Goal: Transaction & Acquisition: Purchase product/service

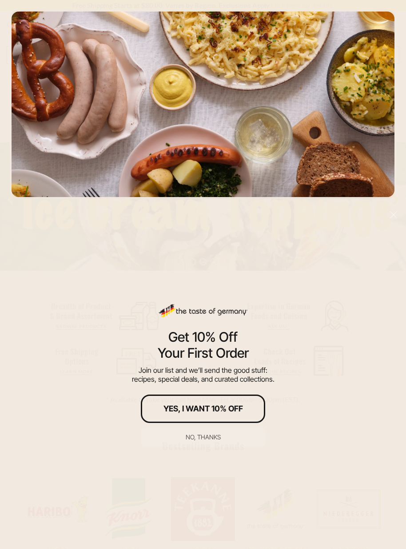
scroll to position [81, 0]
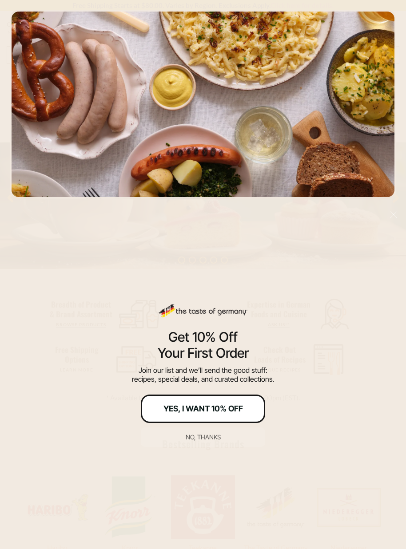
click at [198, 409] on div "Yes, I Want 10% Off" at bounding box center [202, 409] width 79 height 8
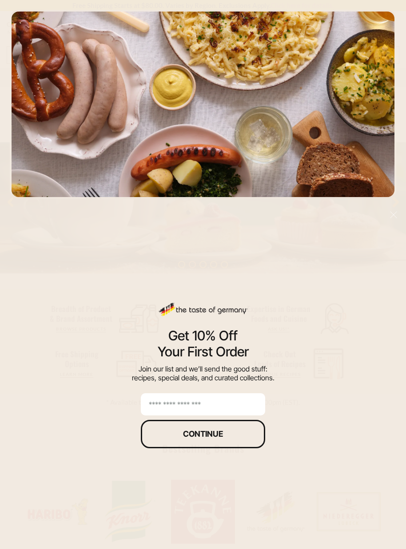
click at [230, 403] on input "email" at bounding box center [203, 404] width 124 height 22
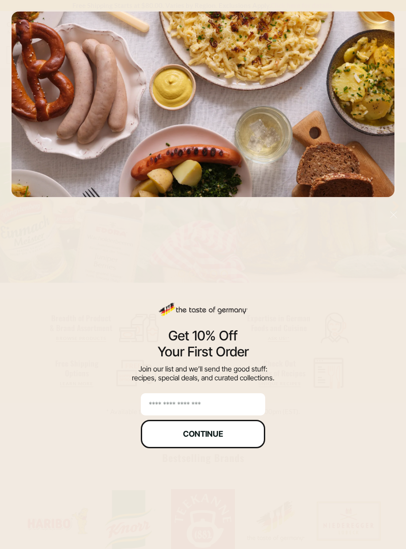
type input "**********"
click at [211, 436] on div "Continue" at bounding box center [203, 434] width 40 height 8
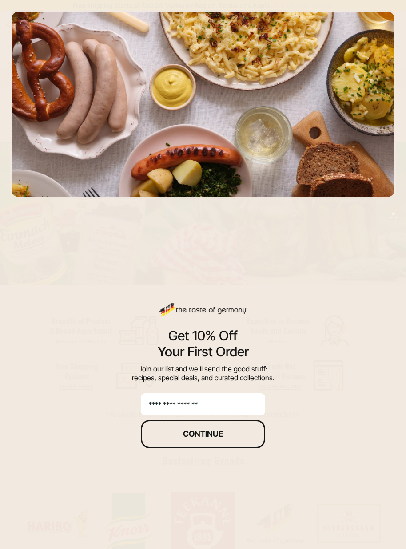
scroll to position [73, 0]
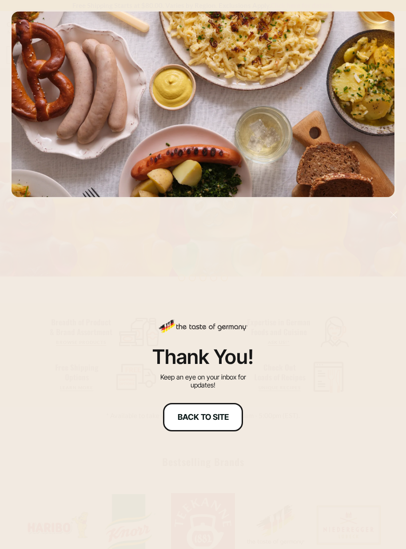
click at [211, 416] on div "Back to site" at bounding box center [203, 417] width 51 height 8
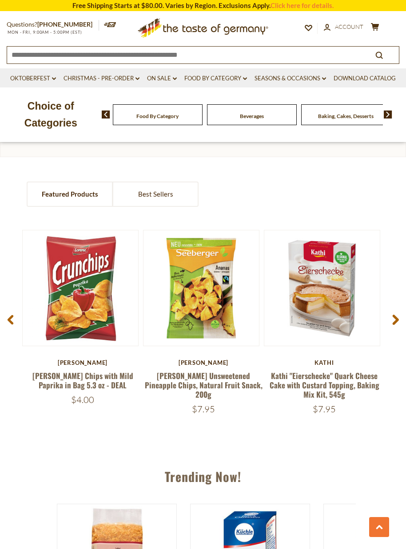
scroll to position [563, 0]
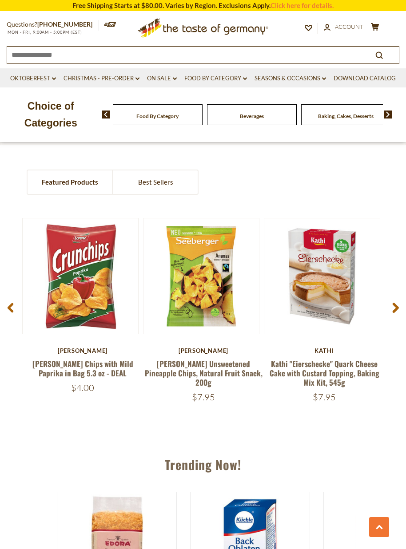
click at [397, 306] on use at bounding box center [396, 308] width 6 height 10
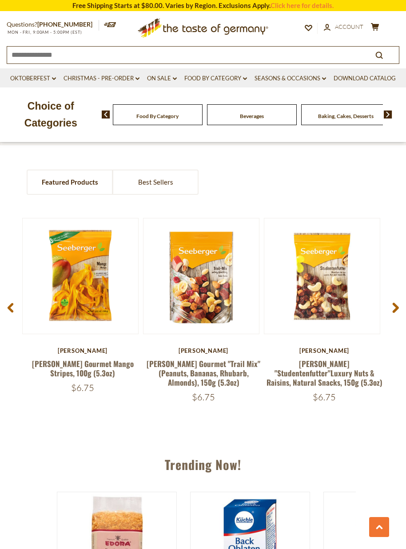
click at [397, 306] on use at bounding box center [396, 308] width 6 height 10
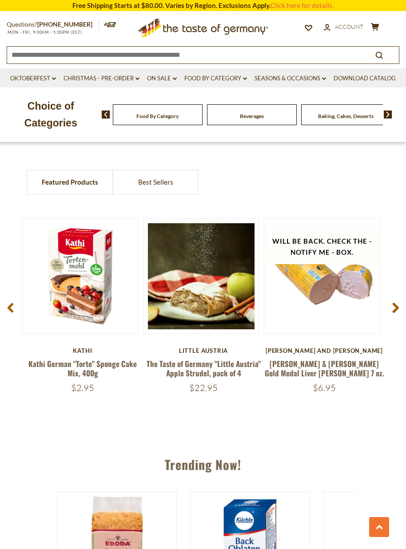
click at [397, 306] on use at bounding box center [396, 308] width 6 height 10
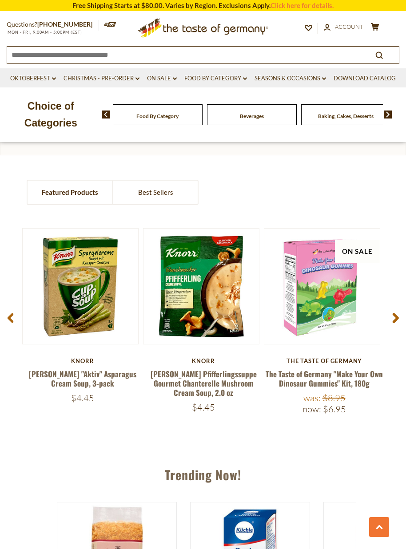
click at [397, 306] on span at bounding box center [395, 320] width 21 height 28
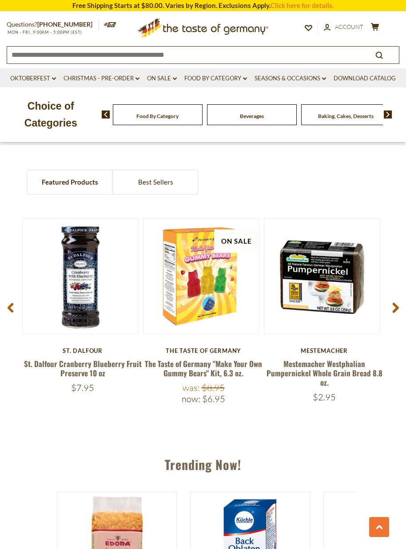
click at [397, 306] on use at bounding box center [396, 308] width 6 height 10
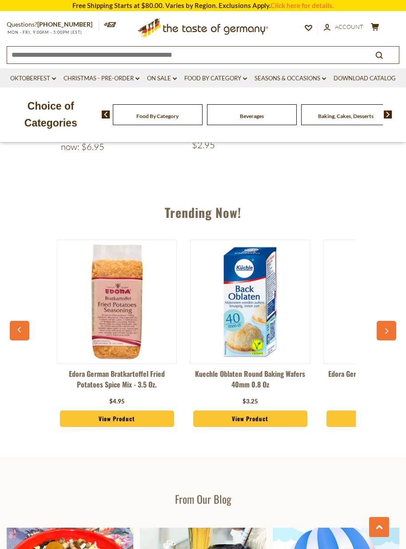
scroll to position [815, 0]
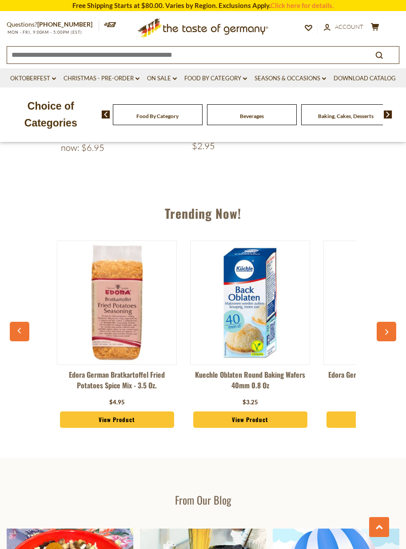
click at [384, 323] on button "button" at bounding box center [387, 332] width 20 height 20
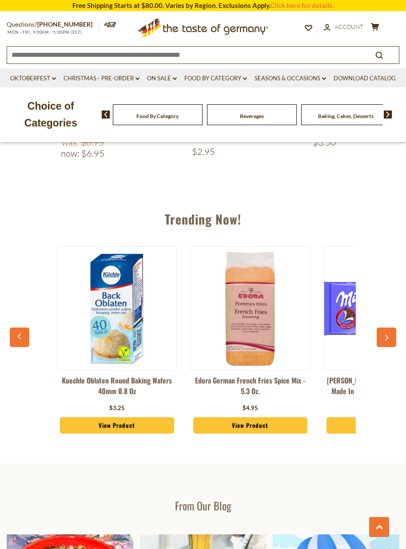
scroll to position [808, 0]
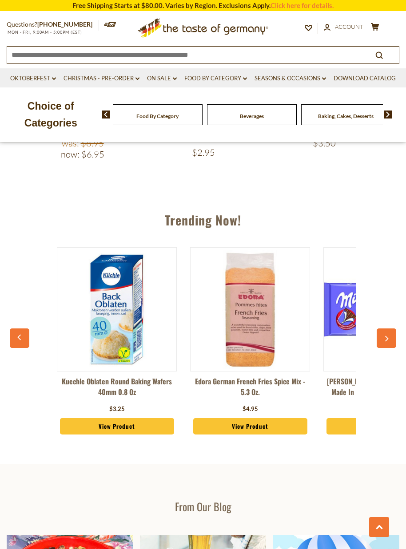
click at [386, 329] on button "button" at bounding box center [387, 339] width 20 height 20
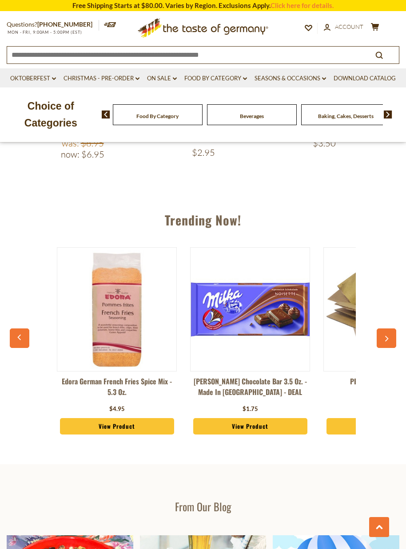
click at [386, 329] on button "button" at bounding box center [387, 339] width 20 height 20
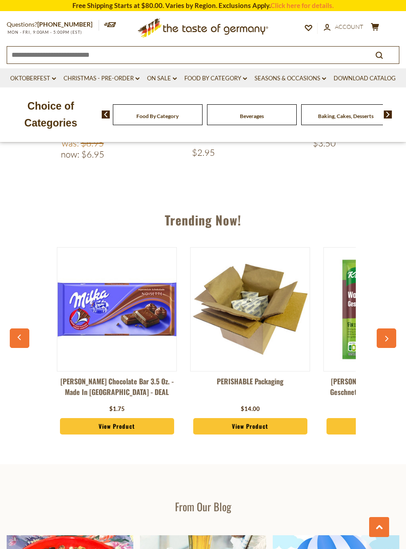
click at [386, 329] on button "button" at bounding box center [387, 339] width 20 height 20
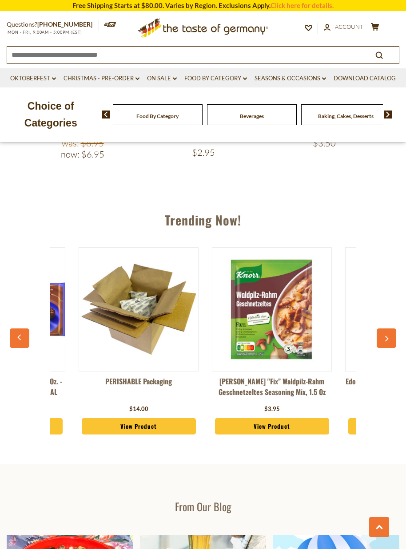
scroll to position [0, 533]
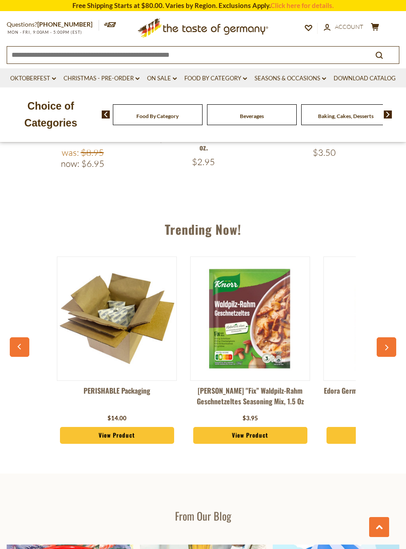
click at [386, 325] on div "Edora German Bratkartoffel Fried Potatoes Spice Mix - 3.5 oz. $4.95 View Produc…" at bounding box center [202, 355] width 381 height 219
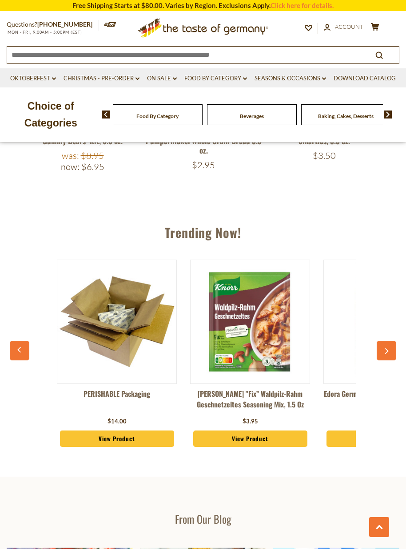
scroll to position [807, 0]
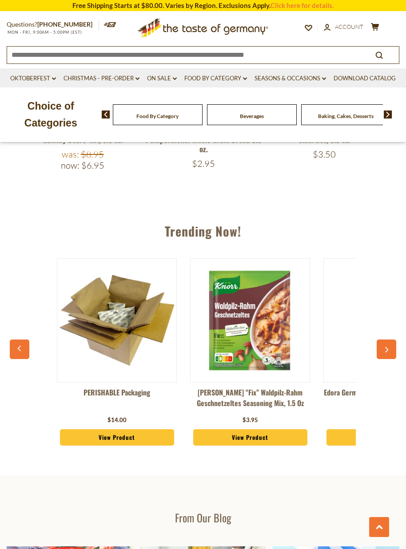
click at [387, 347] on icon "button" at bounding box center [387, 350] width 4 height 6
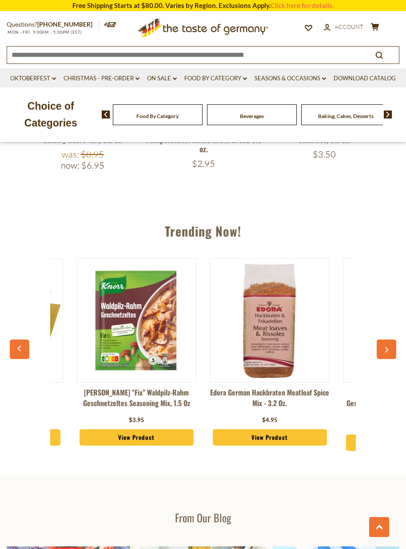
scroll to position [0, 666]
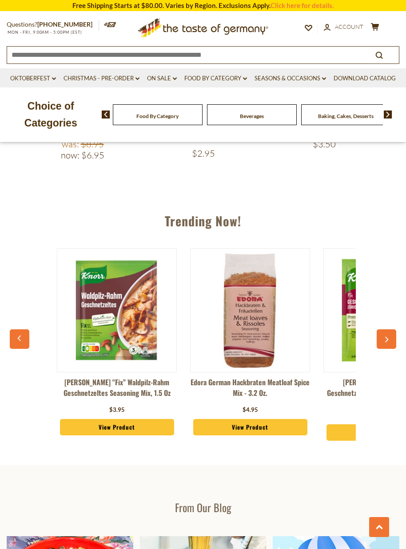
click at [383, 337] on icon "button" at bounding box center [386, 340] width 6 height 6
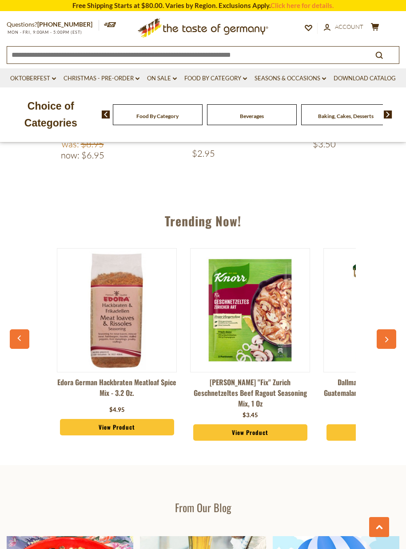
click at [383, 337] on icon "button" at bounding box center [386, 340] width 6 height 6
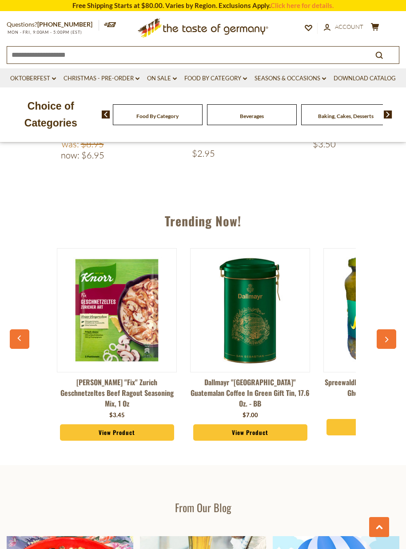
click at [383, 337] on icon "button" at bounding box center [386, 340] width 6 height 6
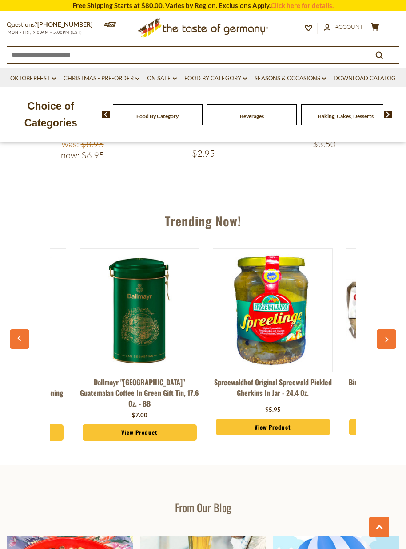
scroll to position [0, 1066]
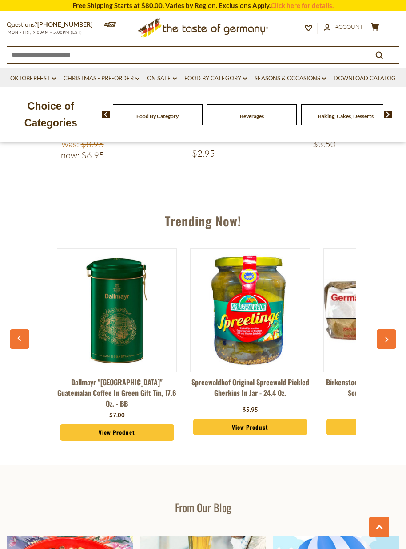
click at [384, 337] on icon "button" at bounding box center [386, 340] width 6 height 6
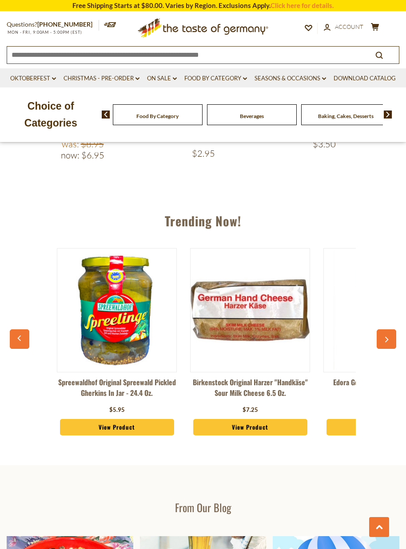
scroll to position [814, 0]
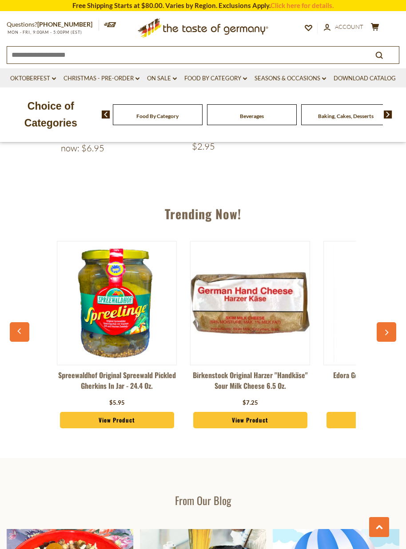
click at [250, 418] on link "View Product" at bounding box center [250, 420] width 114 height 17
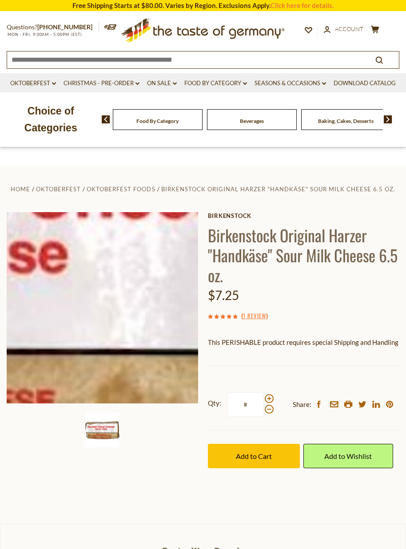
click at [144, 313] on img at bounding box center [102, 307] width 191 height 191
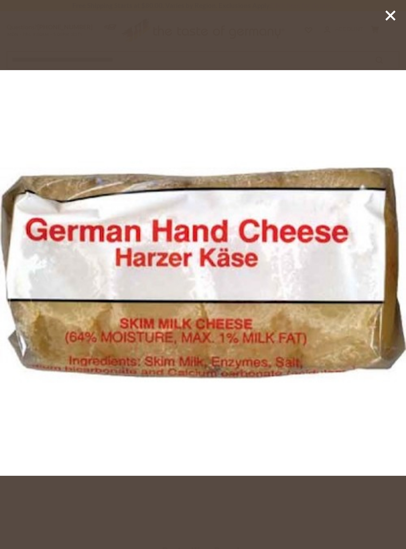
click at [388, 17] on line at bounding box center [390, 15] width 9 height 9
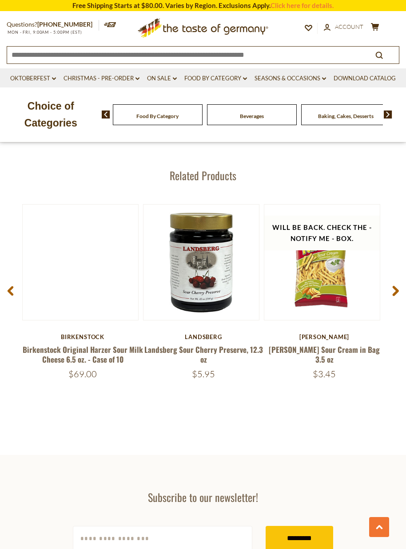
scroll to position [1141, 0]
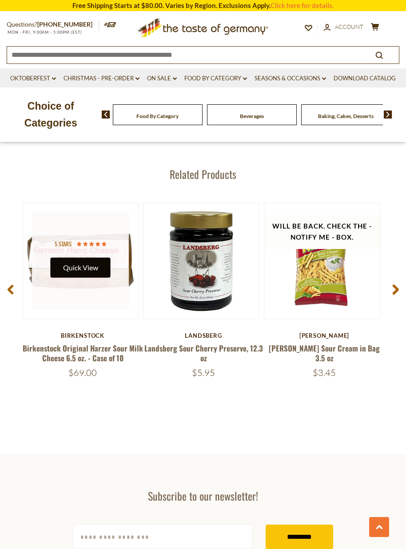
click at [86, 262] on button "Quick View" at bounding box center [81, 268] width 60 height 20
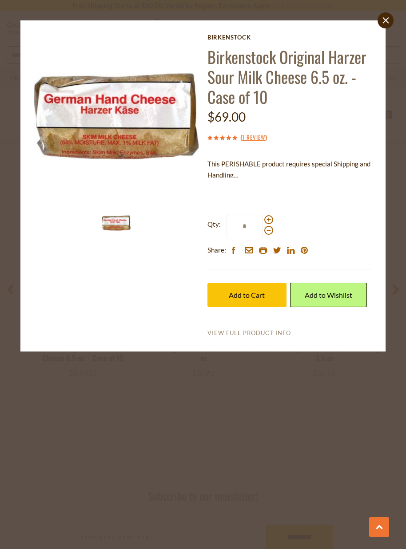
click at [256, 333] on link "View Full Product Info" at bounding box center [248, 333] width 83 height 8
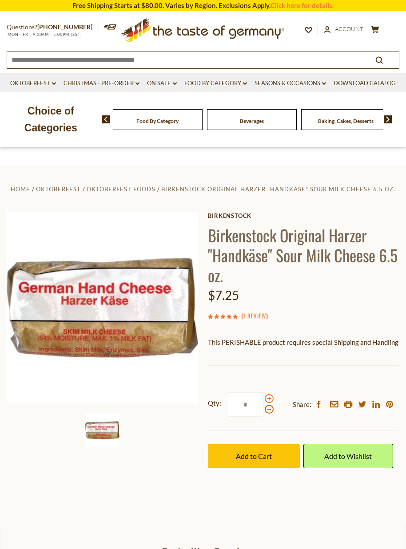
click at [269, 398] on span at bounding box center [269, 398] width 9 height 9
click at [263, 398] on input "*" at bounding box center [245, 405] width 36 height 24
click at [269, 398] on span at bounding box center [269, 398] width 9 height 9
click at [263, 398] on input "*" at bounding box center [245, 405] width 36 height 24
click at [269, 409] on span at bounding box center [269, 409] width 9 height 9
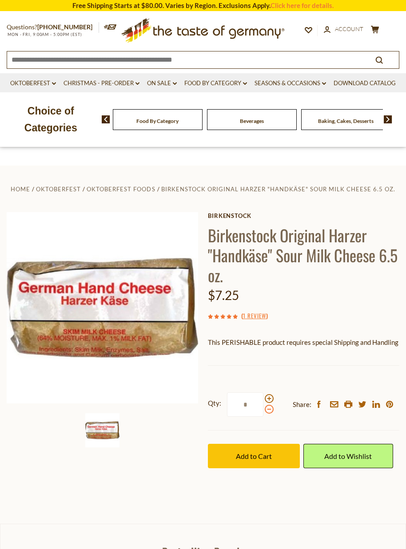
click at [263, 409] on input "*" at bounding box center [245, 405] width 36 height 24
click at [268, 398] on span at bounding box center [269, 398] width 9 height 9
click at [263, 398] on input "*" at bounding box center [245, 405] width 36 height 24
click at [268, 398] on span at bounding box center [269, 398] width 9 height 9
click at [263, 398] on input "*" at bounding box center [245, 405] width 36 height 24
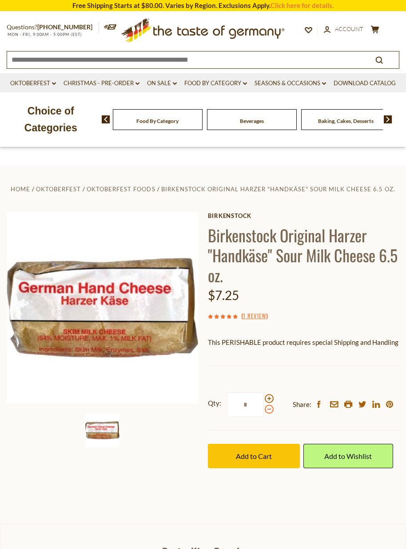
click at [269, 409] on span at bounding box center [269, 409] width 9 height 9
click at [263, 409] on input "*" at bounding box center [245, 405] width 36 height 24
type input "*"
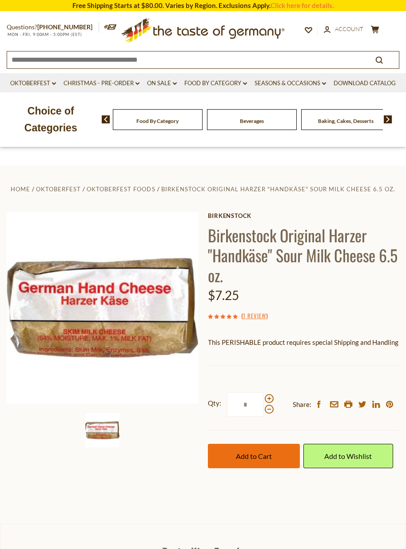
type input "*"
click at [249, 458] on span "Add to Cart" at bounding box center [254, 456] width 36 height 8
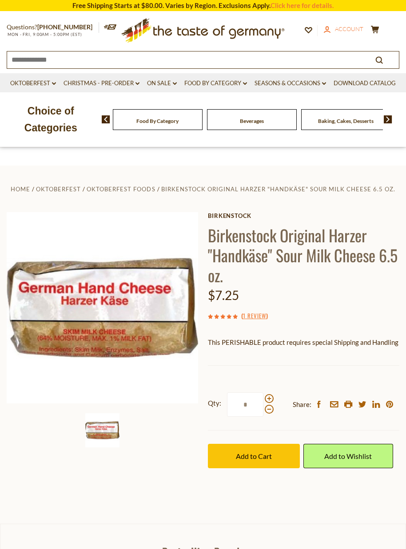
click at [347, 29] on span "Account" at bounding box center [349, 28] width 28 height 7
click at [151, 210] on div "Home Oktoberfest Oktoberfest Foods Birkenstock Original Harzer "Handkäse" Sour …" at bounding box center [203, 335] width 406 height 305
click at [167, 130] on div "Food By Category" at bounding box center [158, 119] width 90 height 21
click at [151, 124] on span "Food By Category" at bounding box center [157, 121] width 42 height 7
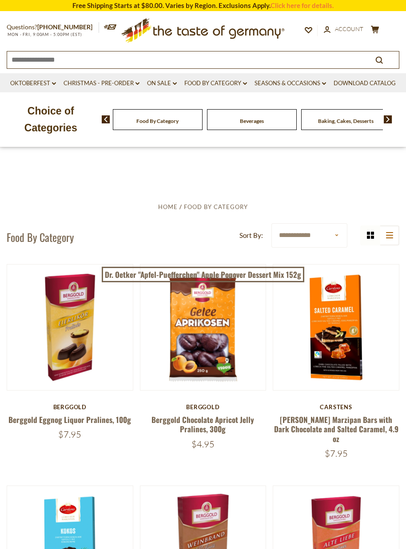
scroll to position [0, 0]
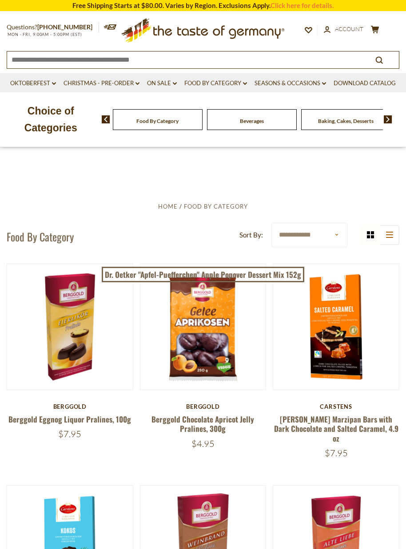
select select "********"
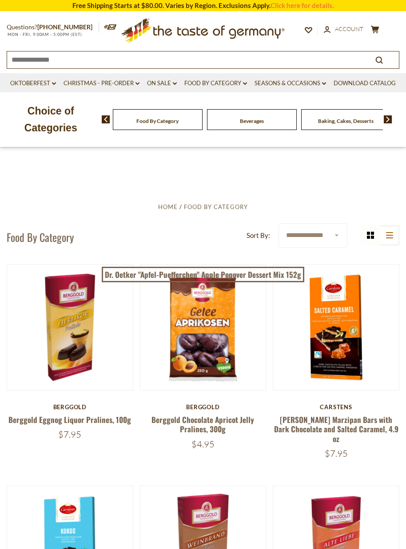
select select "********"
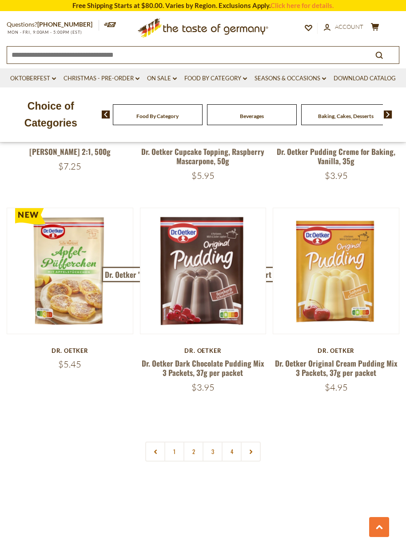
scroll to position [2433, 0]
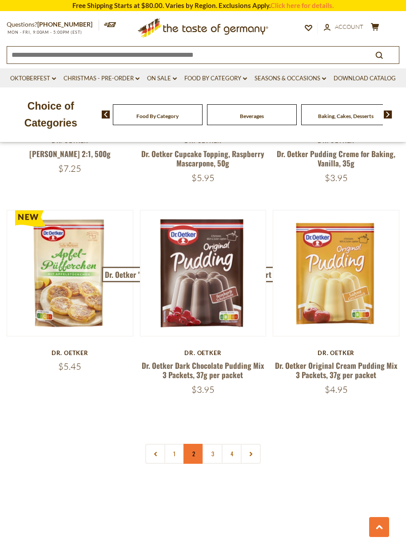
click at [193, 444] on link "2" at bounding box center [193, 454] width 20 height 20
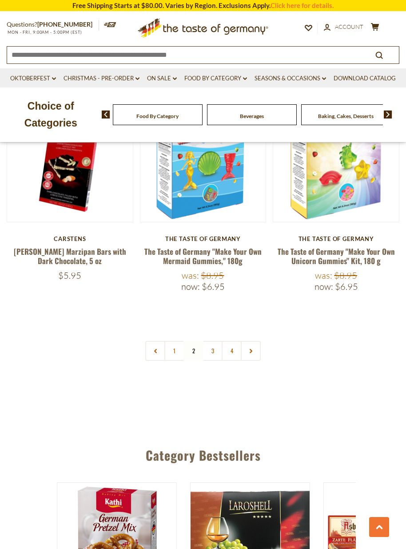
scroll to position [2587, 0]
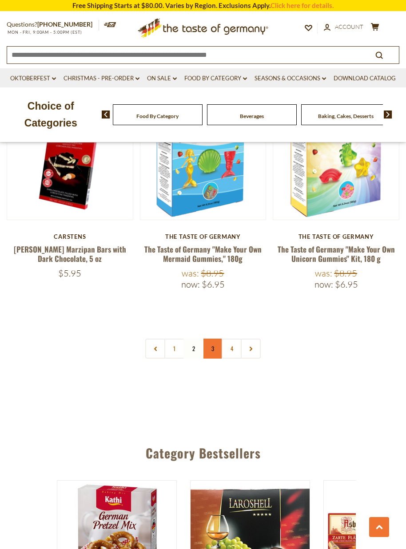
click at [213, 339] on link "3" at bounding box center [212, 349] width 20 height 20
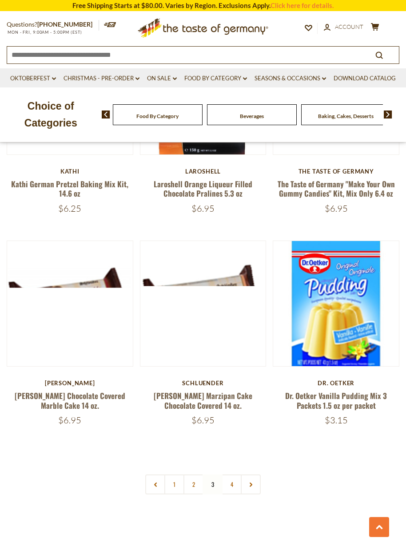
scroll to position [2454, 0]
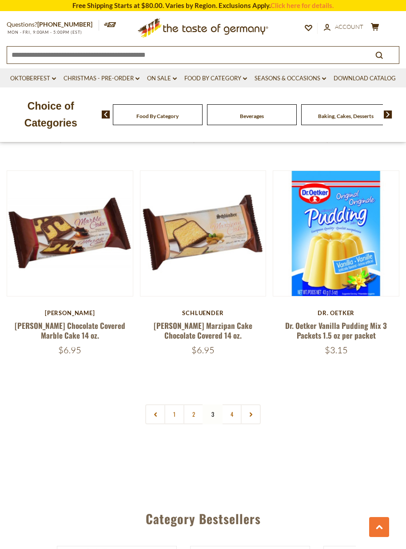
click at [231, 405] on link "4" at bounding box center [232, 415] width 20 height 20
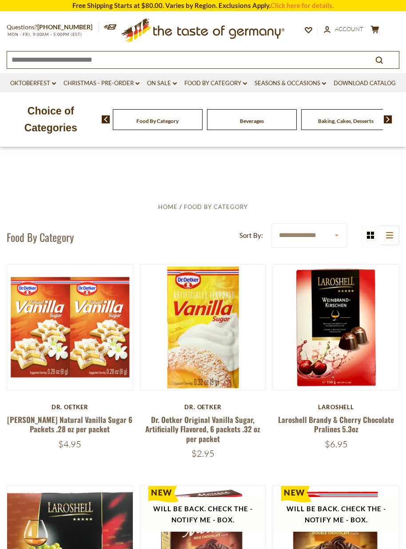
scroll to position [0, 0]
click at [389, 123] on img at bounding box center [388, 119] width 8 height 8
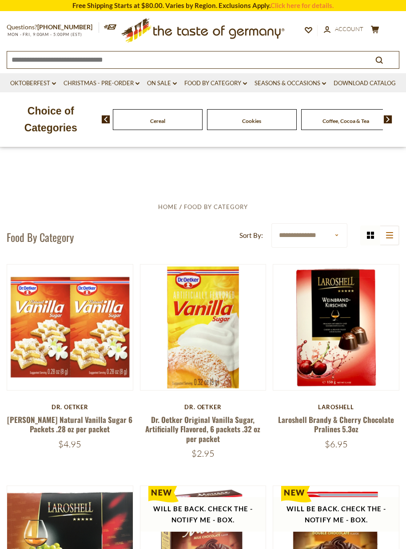
click at [389, 123] on img at bounding box center [388, 119] width 8 height 8
click at [56, 83] on link "Oktoberfest dropdown_arrow" at bounding box center [33, 84] width 46 height 10
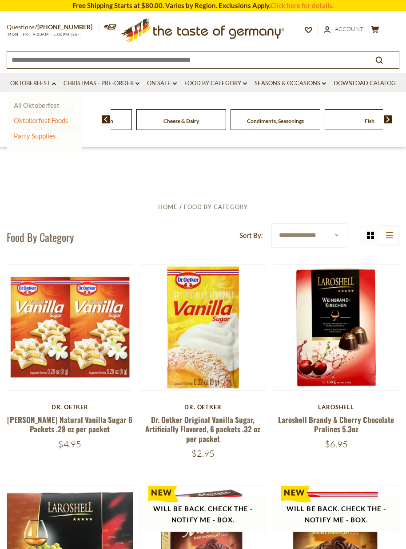
click at [60, 107] on link "All Oktoberfest" at bounding box center [37, 105] width 46 height 8
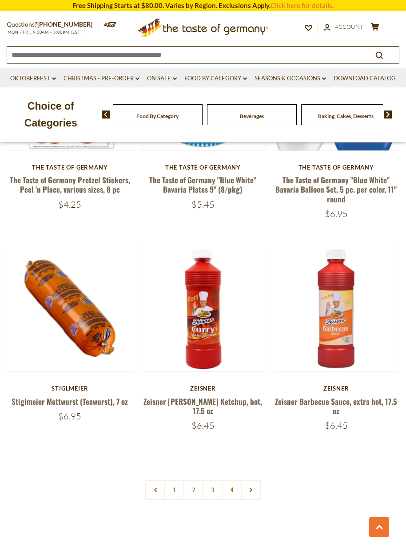
scroll to position [2524, 0]
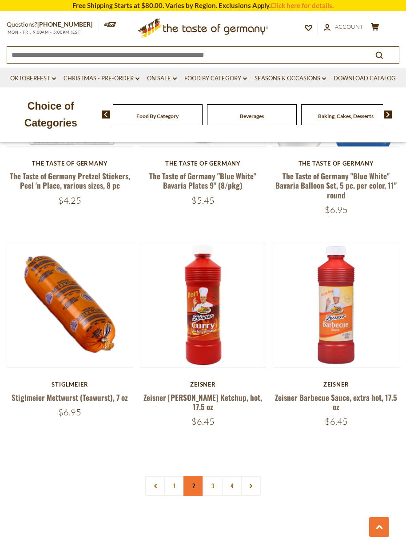
click at [193, 476] on link "2" at bounding box center [193, 486] width 20 height 20
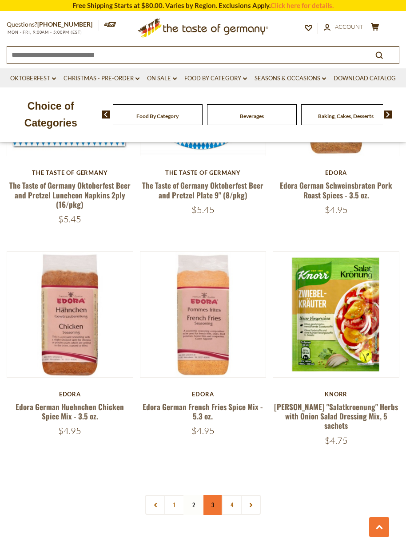
click at [213, 495] on link "3" at bounding box center [212, 505] width 20 height 20
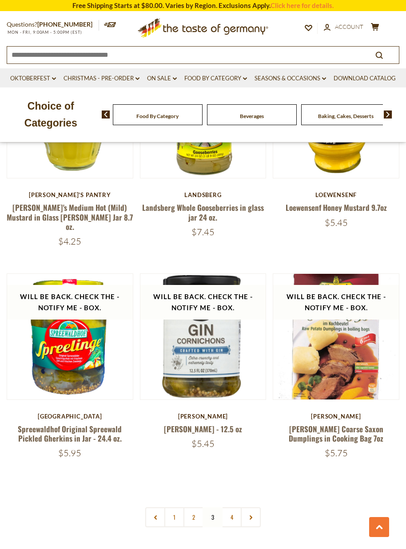
scroll to position [2444, 0]
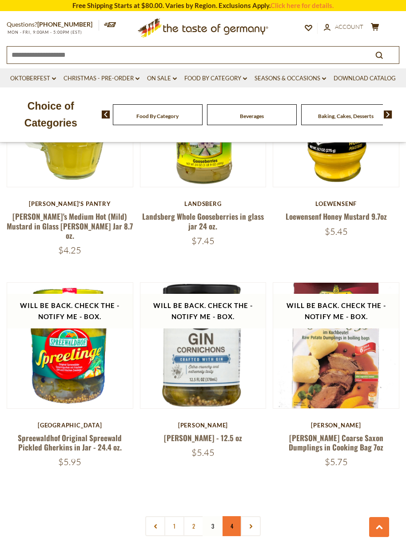
click at [232, 516] on link "4" at bounding box center [232, 526] width 20 height 20
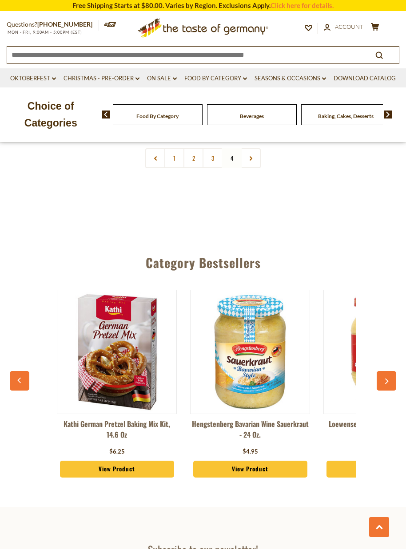
scroll to position [660, 0]
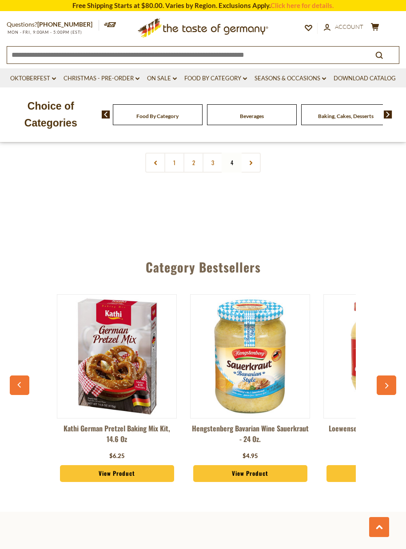
click at [384, 376] on button "button" at bounding box center [387, 386] width 20 height 20
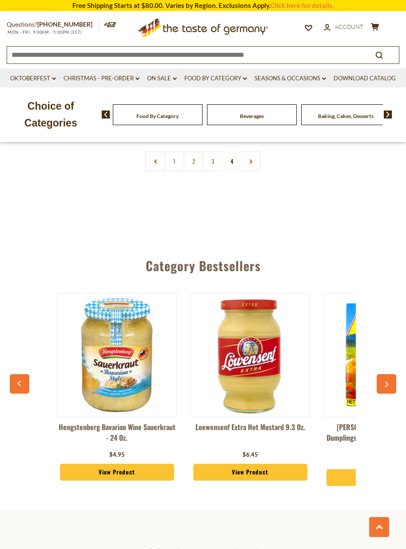
click at [384, 376] on button "button" at bounding box center [387, 384] width 20 height 20
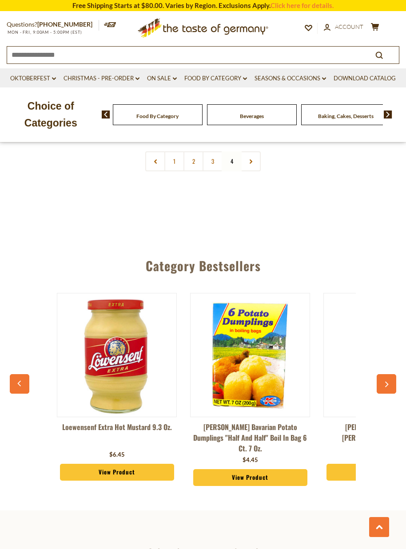
click at [384, 376] on button "button" at bounding box center [387, 384] width 20 height 20
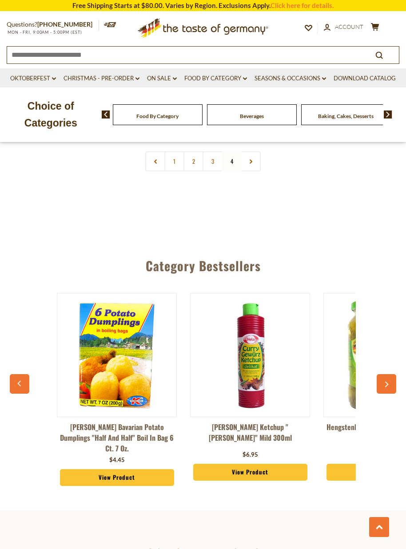
click at [384, 376] on button "button" at bounding box center [387, 384] width 20 height 20
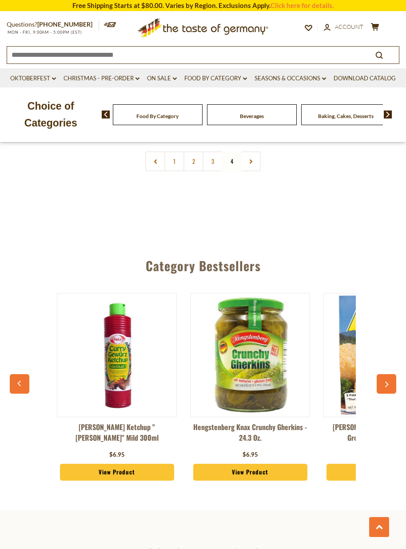
click at [384, 376] on button "button" at bounding box center [387, 384] width 20 height 20
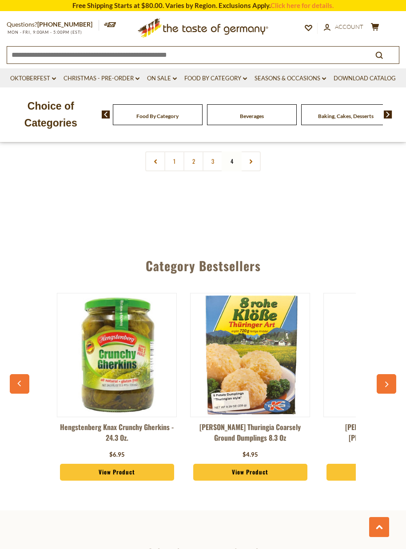
click at [384, 376] on button "button" at bounding box center [387, 384] width 20 height 20
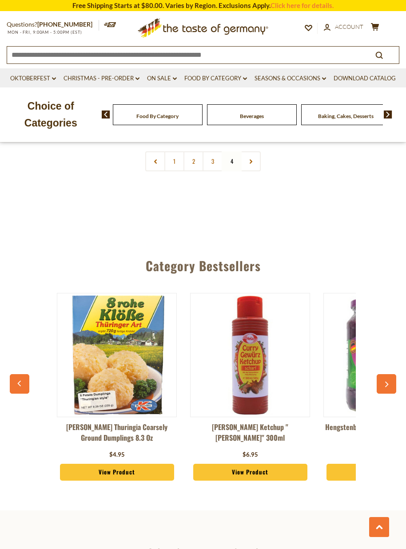
click at [384, 376] on button "button" at bounding box center [387, 384] width 20 height 20
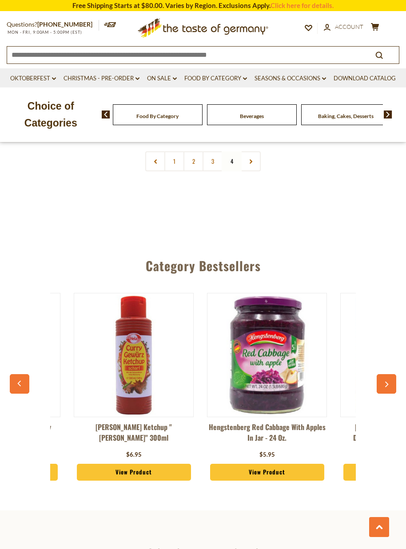
scroll to position [0, 933]
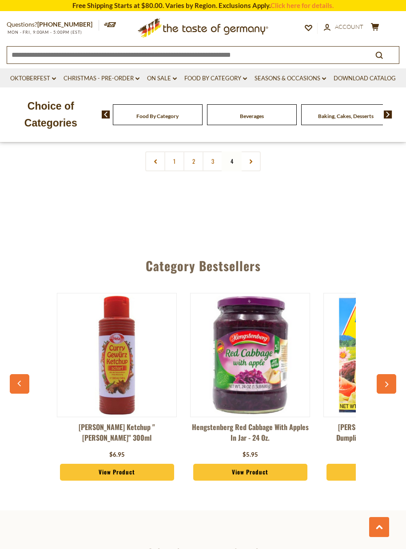
click at [384, 376] on button "button" at bounding box center [387, 384] width 20 height 20
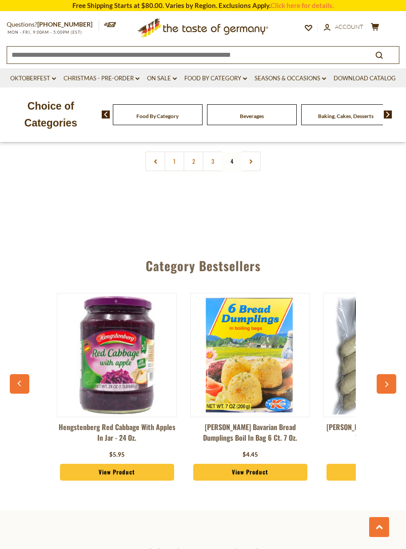
click at [384, 376] on button "button" at bounding box center [387, 384] width 20 height 20
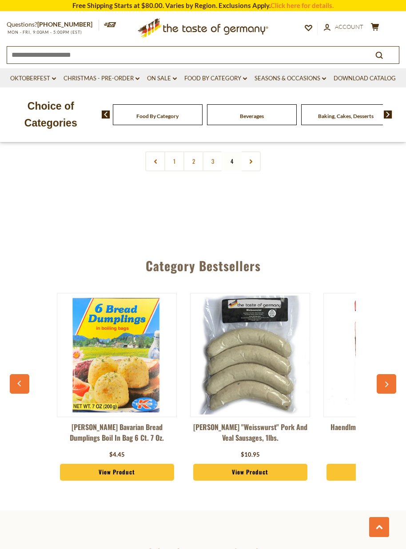
click at [384, 376] on button "button" at bounding box center [387, 384] width 20 height 20
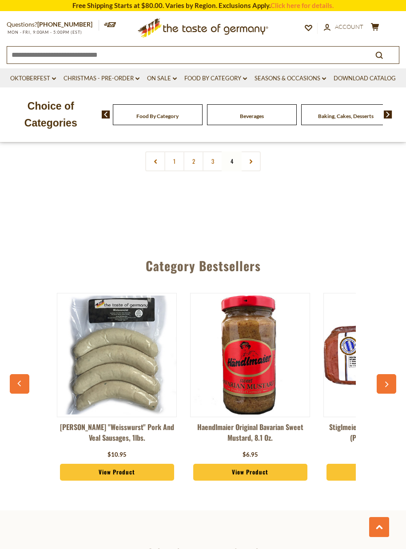
click at [384, 376] on button "button" at bounding box center [387, 384] width 20 height 20
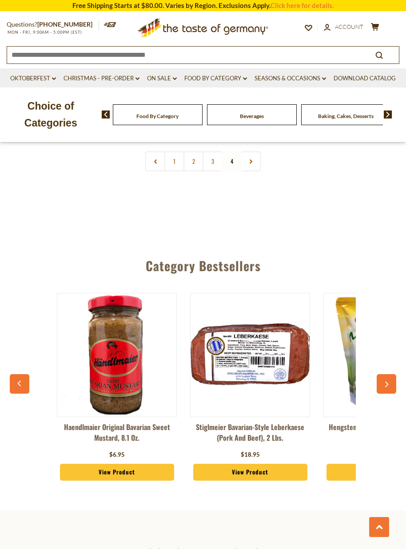
click at [384, 376] on button "button" at bounding box center [387, 384] width 20 height 20
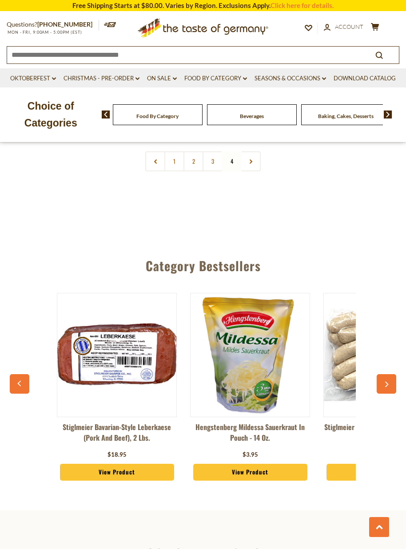
click at [384, 376] on button "button" at bounding box center [387, 384] width 20 height 20
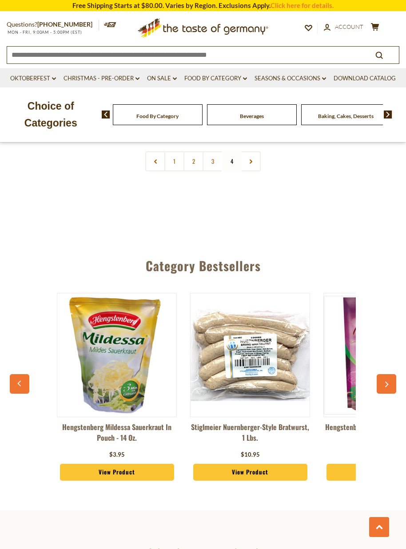
click at [384, 376] on button "button" at bounding box center [387, 384] width 20 height 20
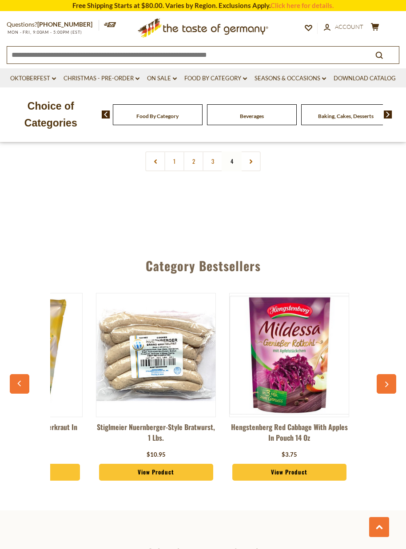
scroll to position [0, 1826]
click at [384, 376] on button "button" at bounding box center [387, 384] width 20 height 20
click at [385, 382] on icon "button" at bounding box center [386, 385] width 6 height 6
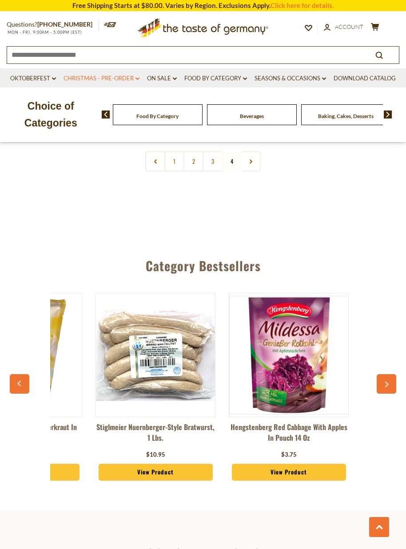
click at [127, 79] on link "Christmas - PRE-ORDER dropdown_arrow" at bounding box center [101, 79] width 76 height 10
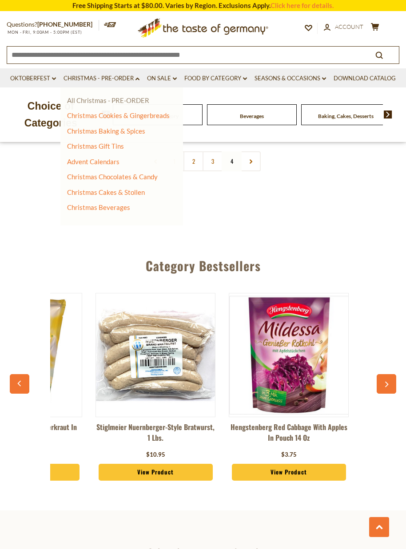
click at [134, 101] on link "All Christmas - PRE-ORDER" at bounding box center [108, 100] width 82 height 8
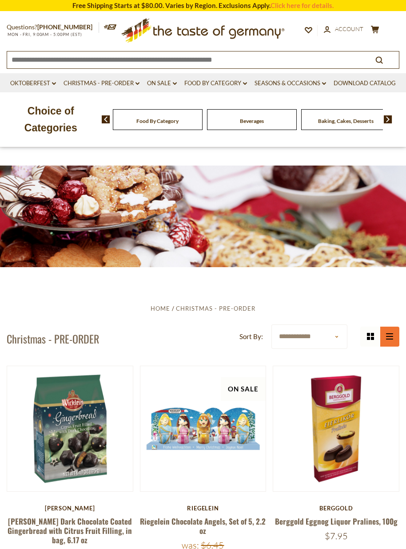
click at [387, 339] on icon at bounding box center [389, 336] width 7 height 6
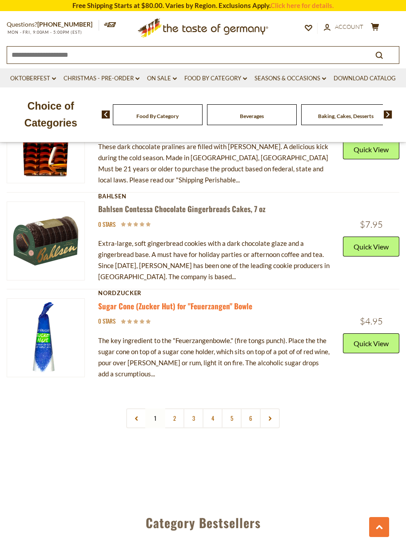
scroll to position [3430, 0]
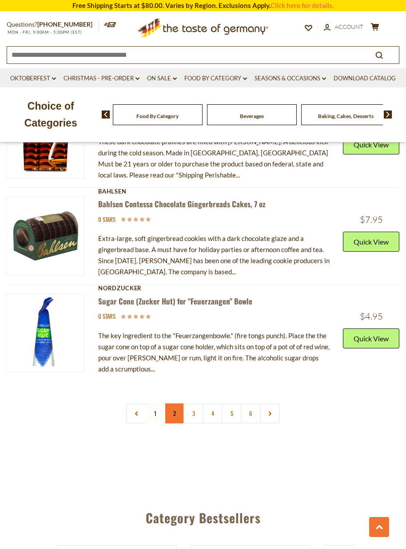
click at [172, 404] on link "2" at bounding box center [174, 414] width 20 height 20
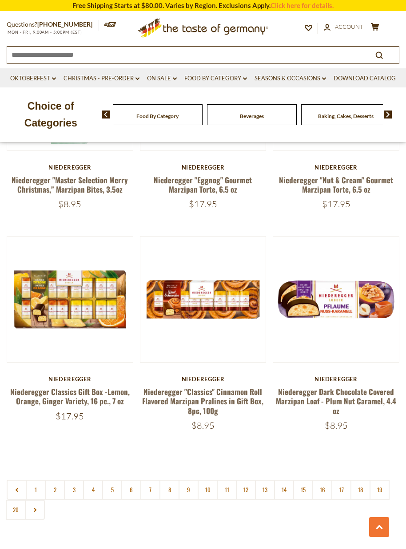
scroll to position [2512, 0]
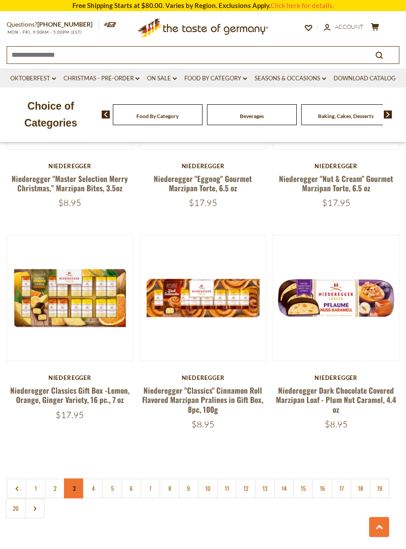
click at [71, 479] on link "3" at bounding box center [74, 489] width 20 height 20
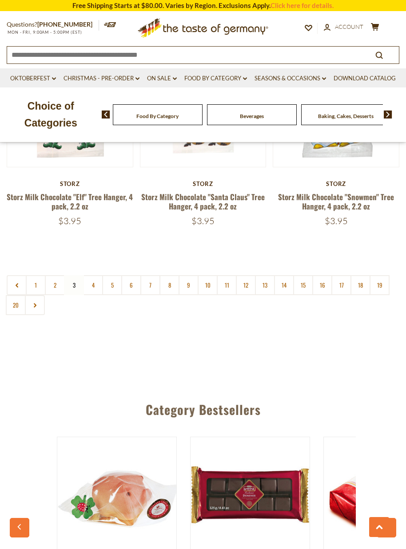
scroll to position [2690, 0]
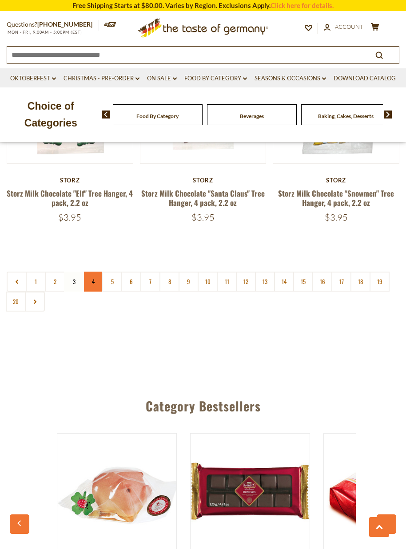
click at [92, 272] on link "4" at bounding box center [93, 282] width 20 height 20
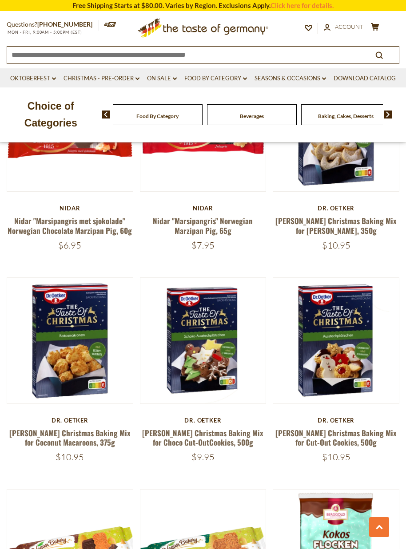
scroll to position [1584, 0]
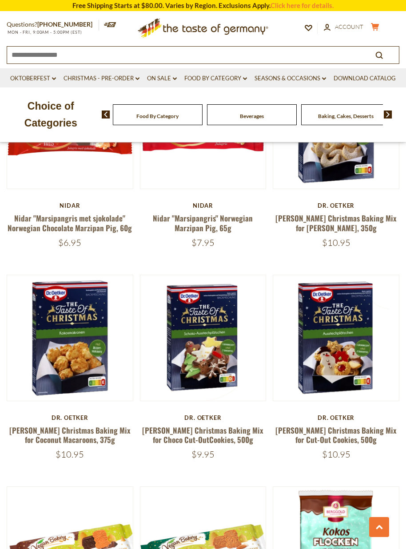
click at [375, 27] on icon at bounding box center [375, 27] width 8 height 8
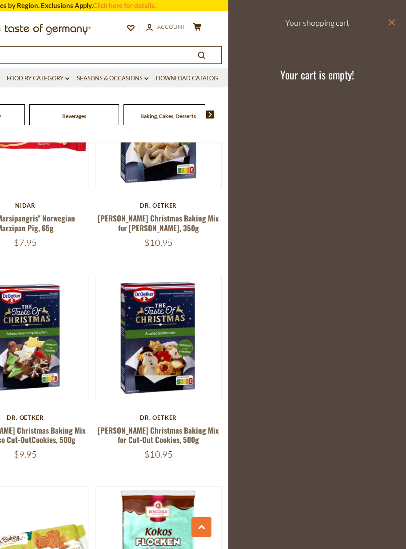
click at [391, 24] on icon "close" at bounding box center [391, 22] width 7 height 7
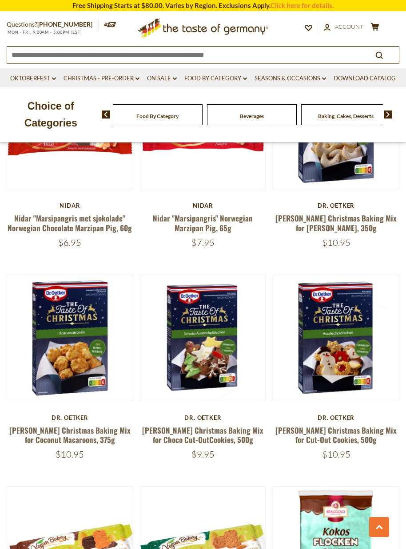
click at [171, 119] on span "Food By Category" at bounding box center [157, 116] width 42 height 7
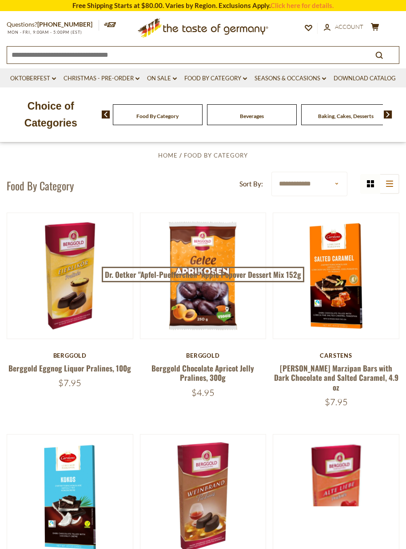
scroll to position [50, 0]
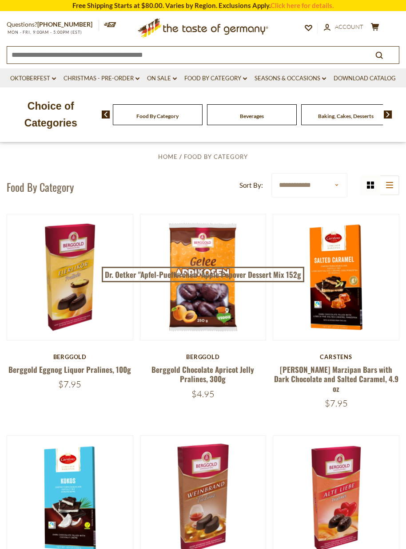
click at [165, 53] on input at bounding box center [183, 55] width 353 height 16
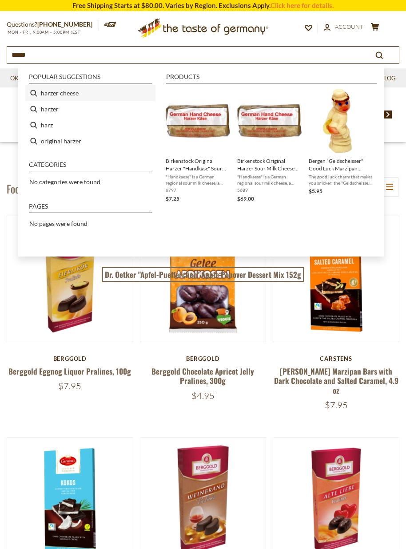
scroll to position [49, 0]
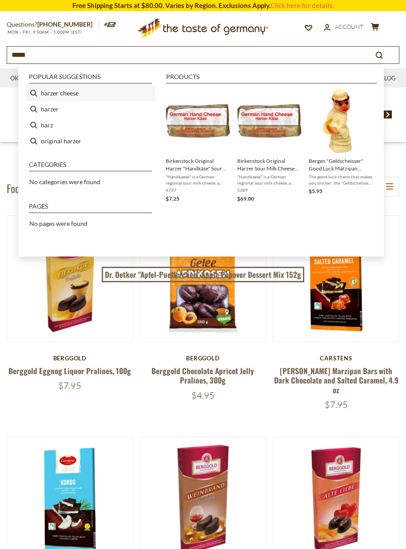
click at [63, 96] on li "harzer cheese" at bounding box center [90, 93] width 130 height 16
type input "**********"
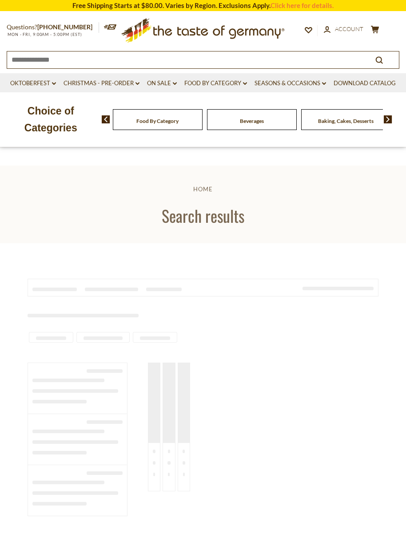
type input "**********"
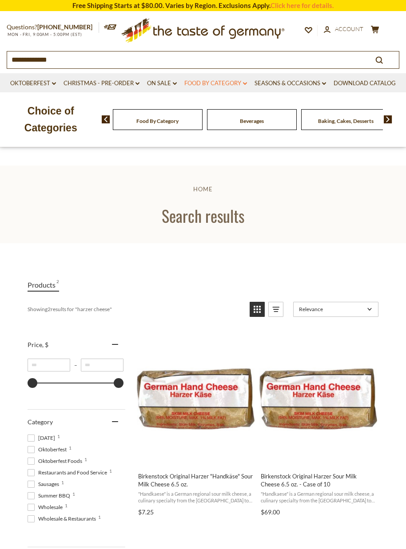
click at [245, 83] on link "Food By Category dropdown_arrow" at bounding box center [215, 84] width 63 height 10
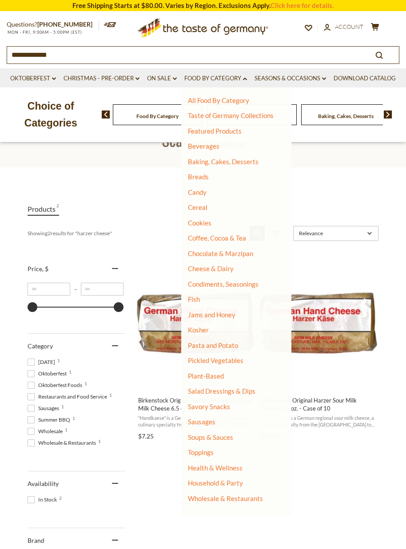
scroll to position [124, 0]
